Goal: Information Seeking & Learning: Learn about a topic

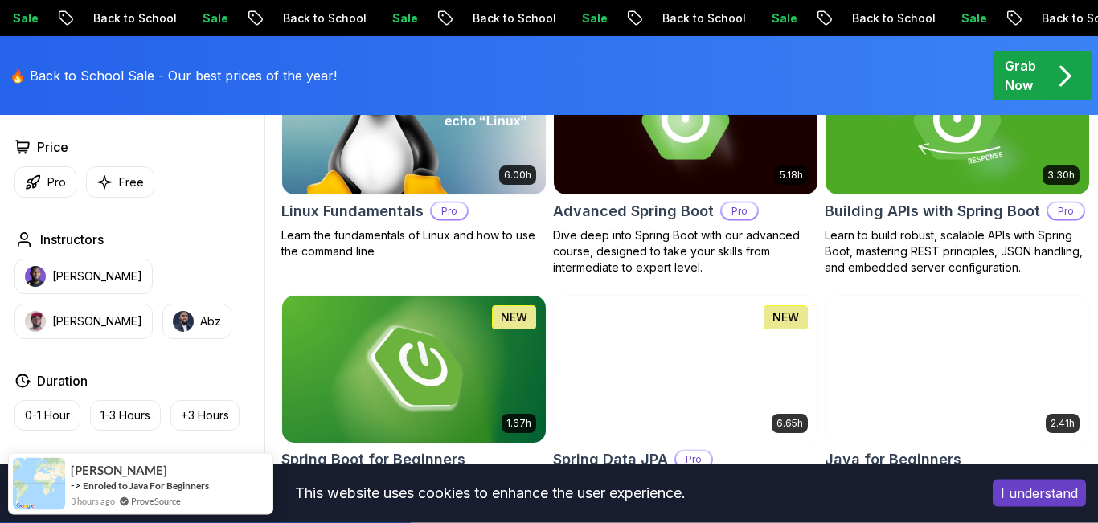
scroll to position [570, 0]
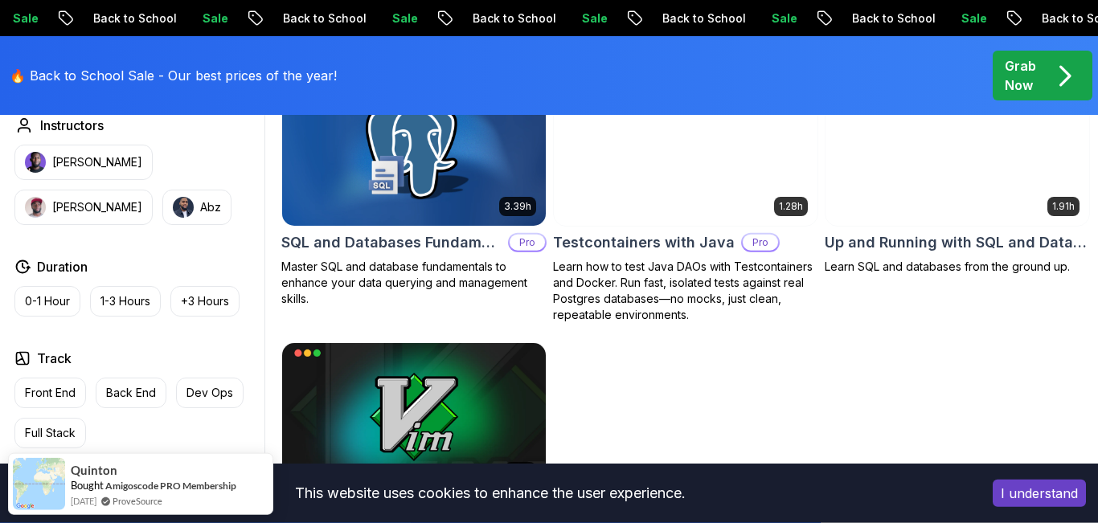
scroll to position [4284, 0]
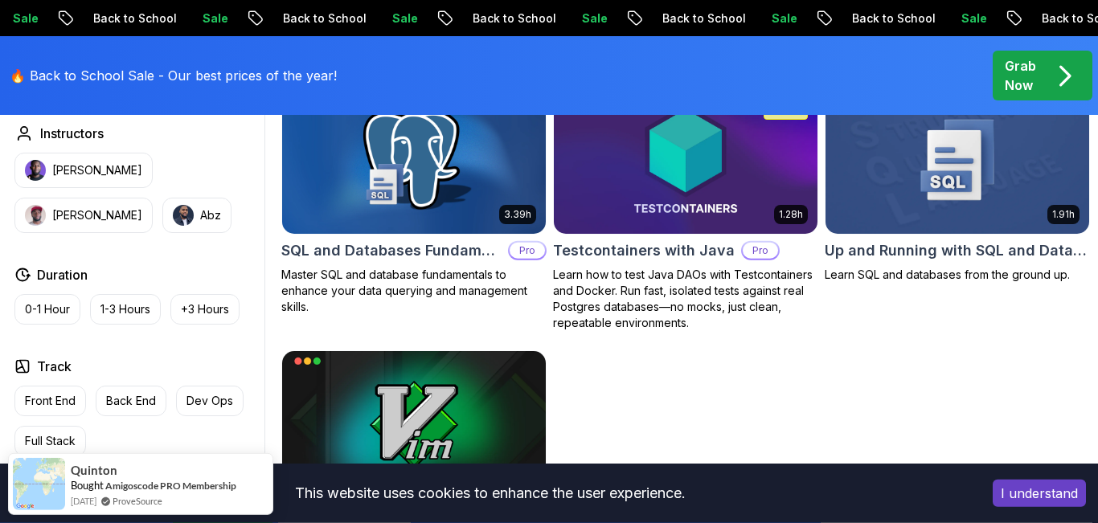
click at [454, 151] on img at bounding box center [414, 160] width 277 height 155
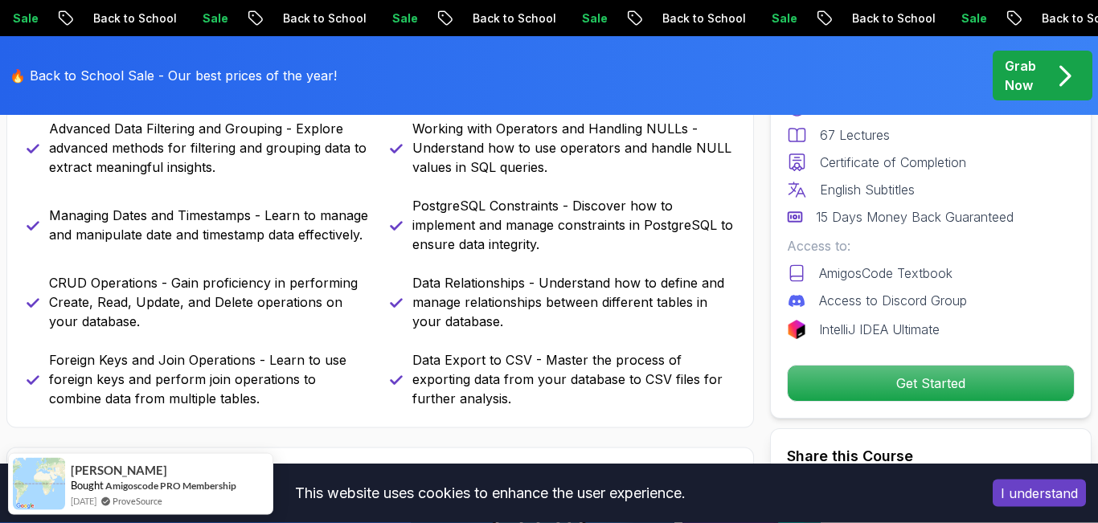
scroll to position [611, 0]
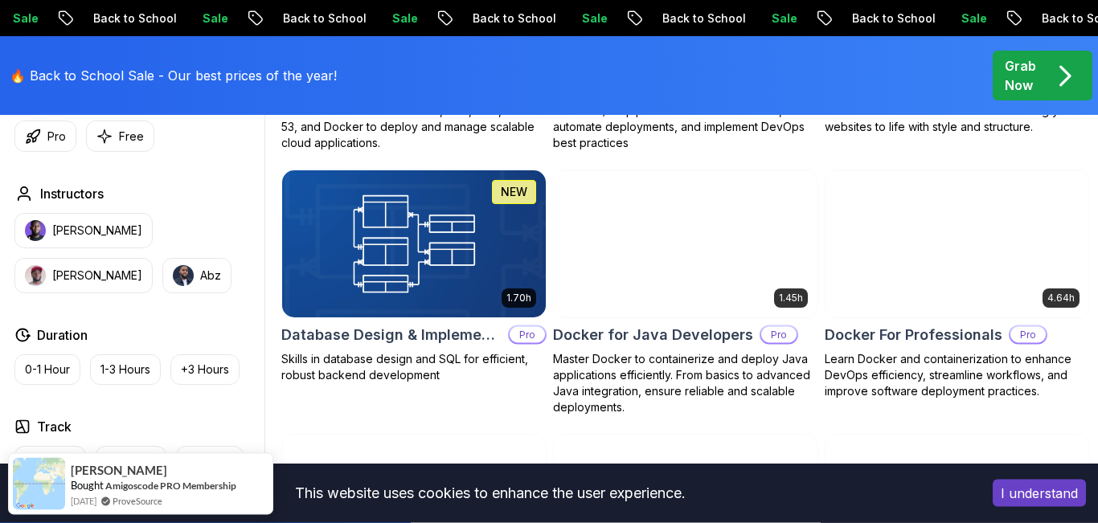
scroll to position [1428, 0]
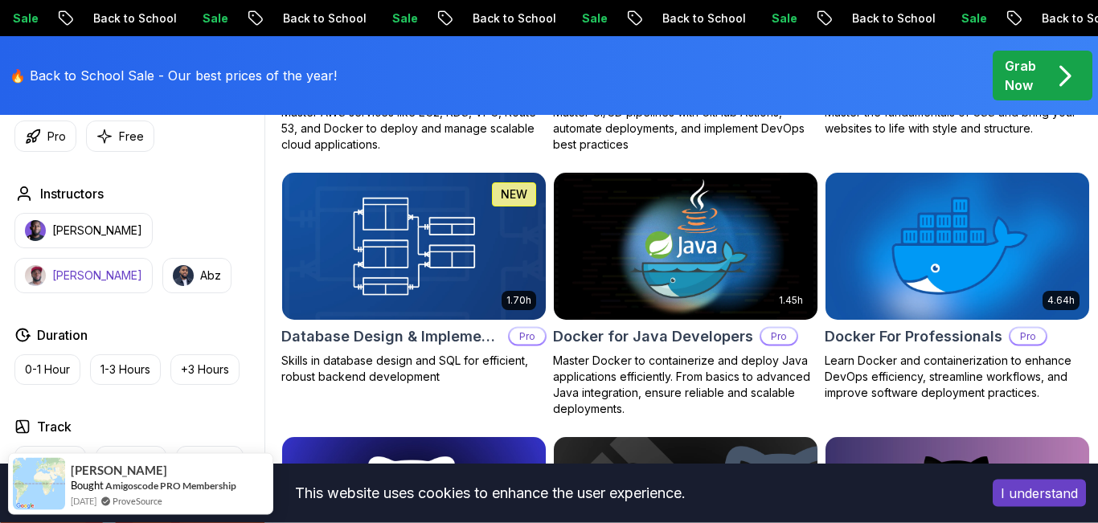
click at [142, 268] on p "[PERSON_NAME]" at bounding box center [97, 276] width 90 height 16
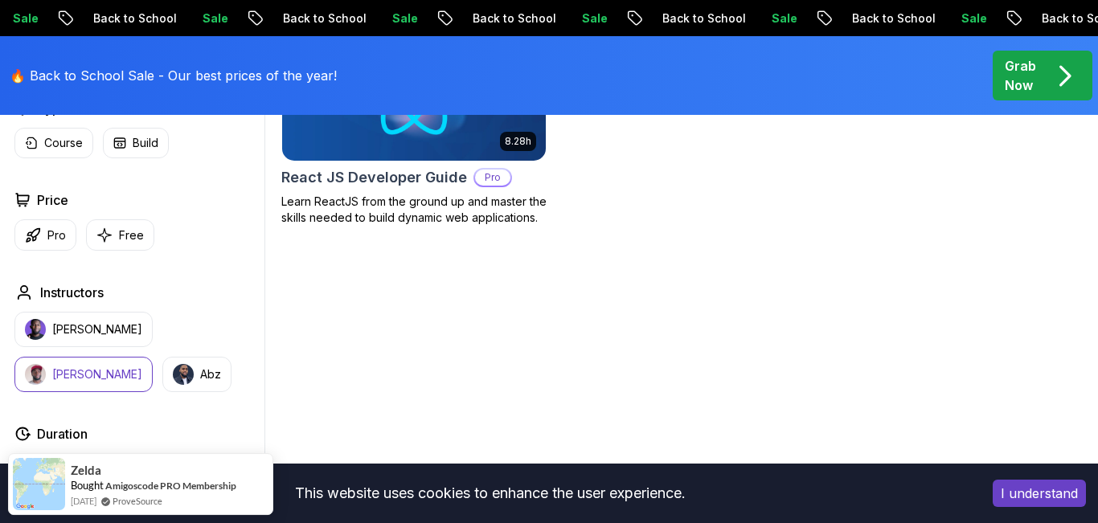
scroll to position [615, 0]
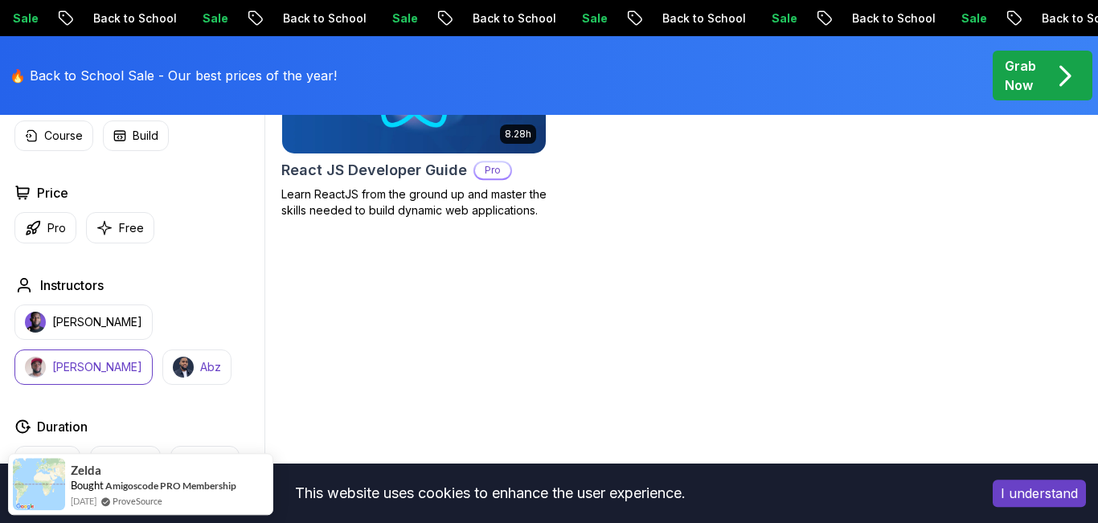
click at [200, 360] on p "Abz" at bounding box center [210, 367] width 21 height 16
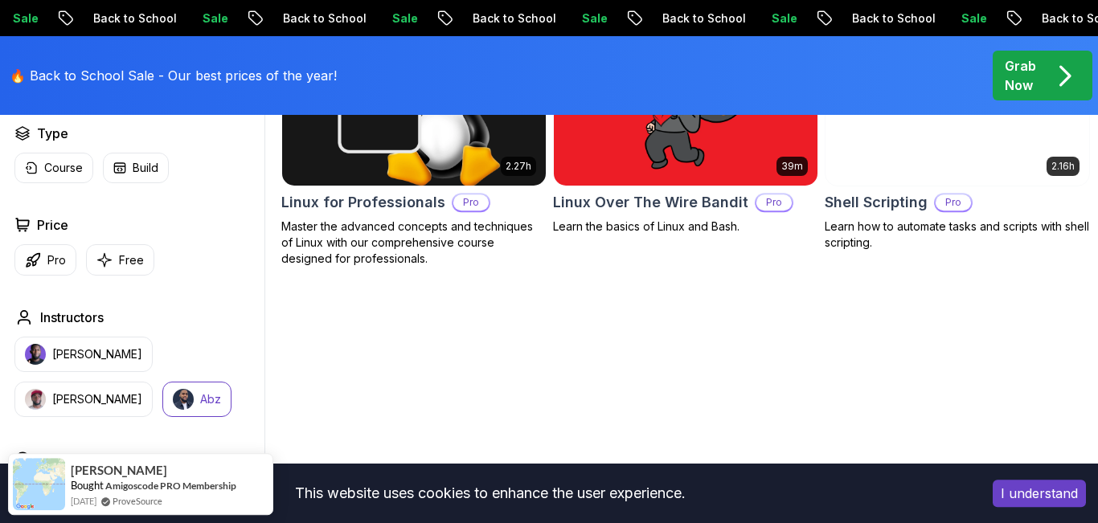
scroll to position [584, 0]
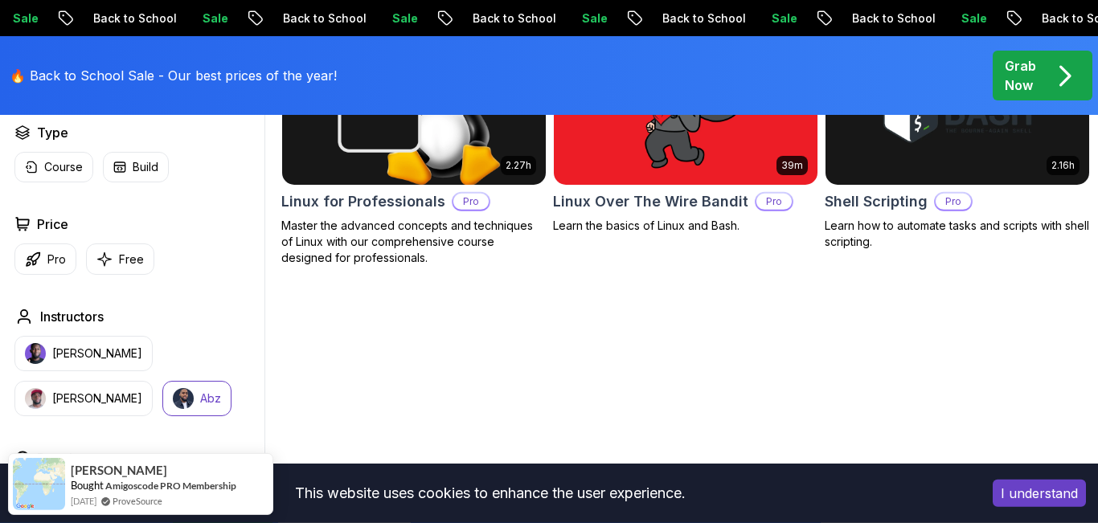
drag, startPoint x: 371, startPoint y: 349, endPoint x: 497, endPoint y: 340, distance: 126.5
click at [497, 340] on div "2.27h Linux for Professionals Pro Master the advanced concepts and techniques o…" at bounding box center [685, 377] width 809 height 708
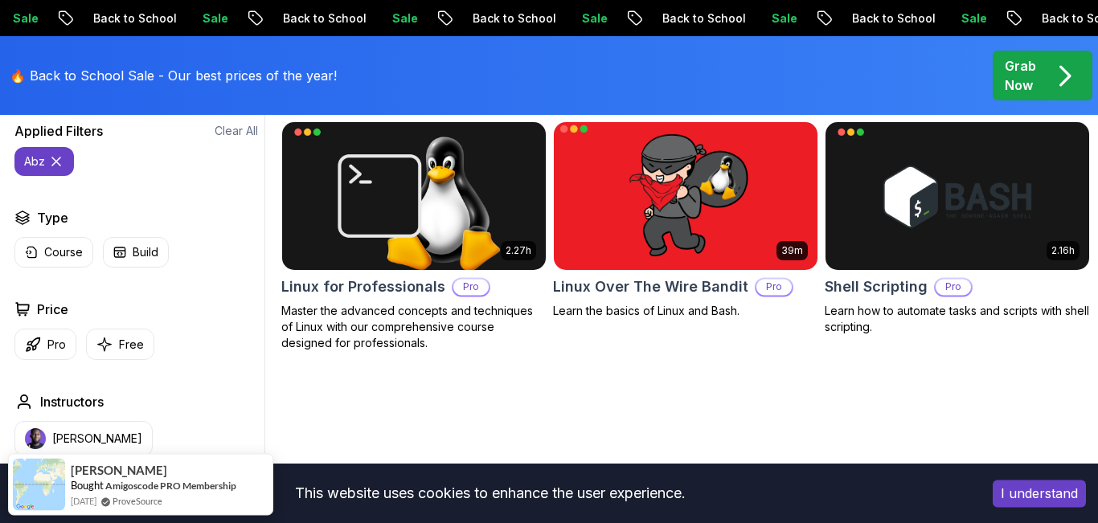
scroll to position [498, 0]
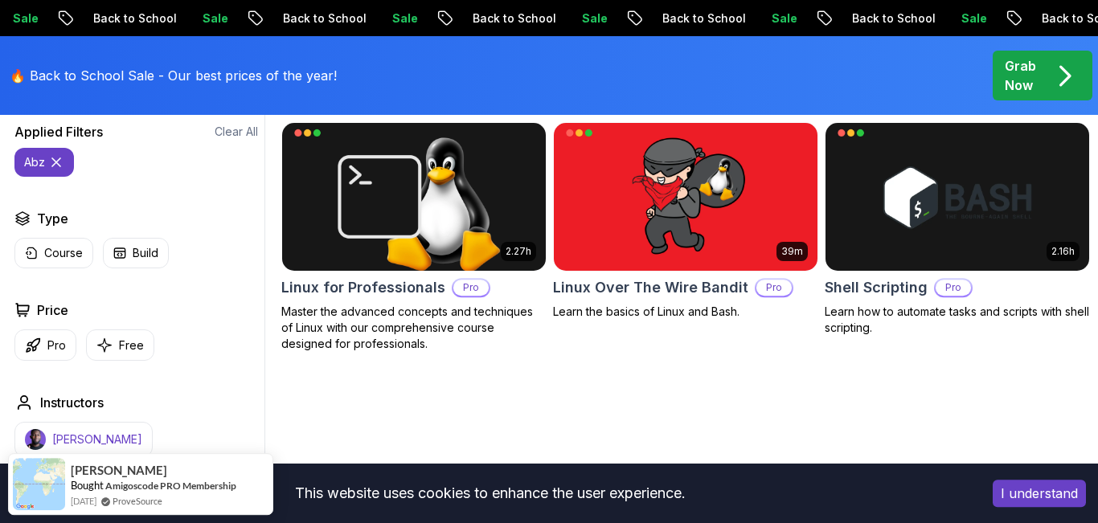
click at [99, 439] on p "[PERSON_NAME]" at bounding box center [97, 440] width 90 height 16
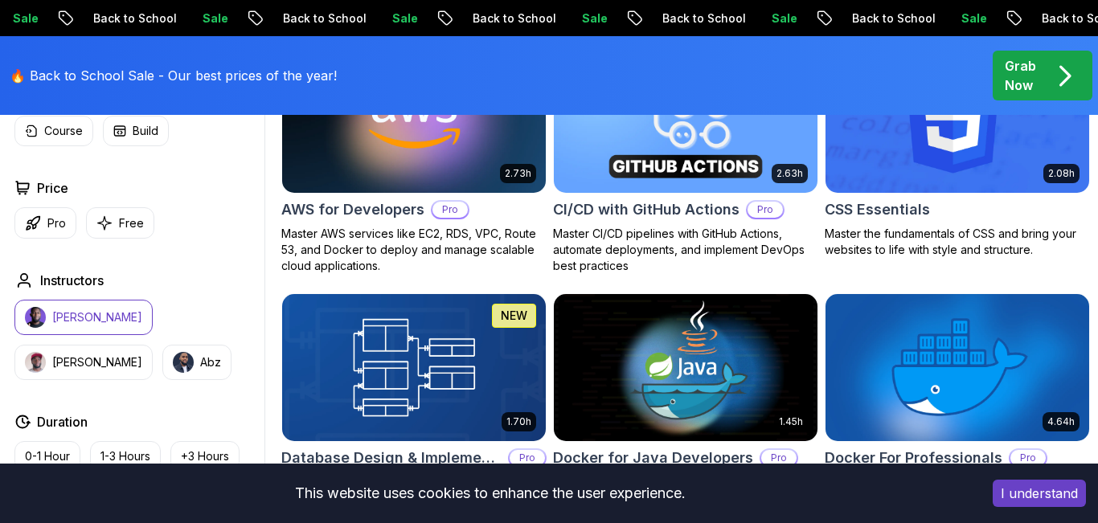
scroll to position [1368, 0]
